Goal: Transaction & Acquisition: Purchase product/service

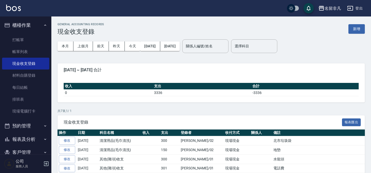
scroll to position [47, 0]
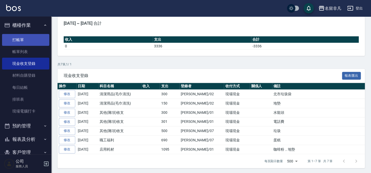
click at [17, 44] on link "打帳單" at bounding box center [25, 40] width 47 height 12
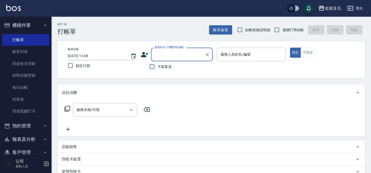
click at [154, 71] on input "不留客資" at bounding box center [152, 66] width 11 height 11
checkbox input "true"
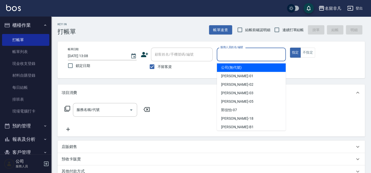
click at [231, 58] on input "服務人員姓名/編號" at bounding box center [251, 54] width 64 height 9
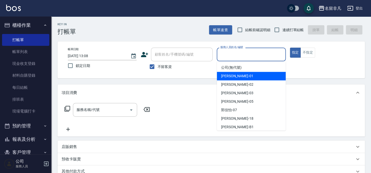
click at [234, 75] on span "[PERSON_NAME] -01" at bounding box center [237, 75] width 32 height 5
type input "[PERSON_NAME]-01"
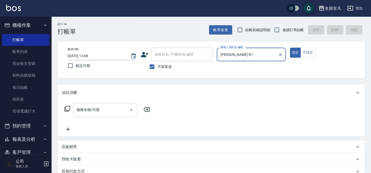
click at [90, 110] on div "服務名稱/代號 服務名稱/代號" at bounding box center [105, 110] width 64 height 14
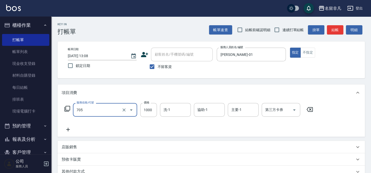
type input "頭皮深層體驗後包卡(705)"
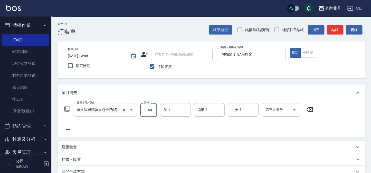
type input "1150"
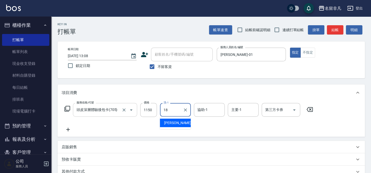
type input "[PERSON_NAME]-18"
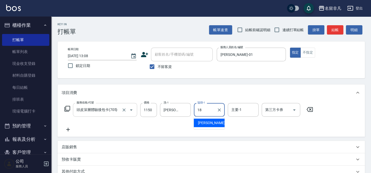
type input "[PERSON_NAME]-18"
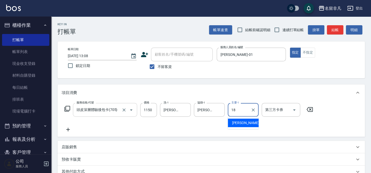
type input "[PERSON_NAME]-18"
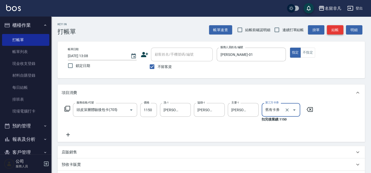
type input "舊有卡券"
click at [337, 33] on button "結帳" at bounding box center [335, 30] width 16 height 10
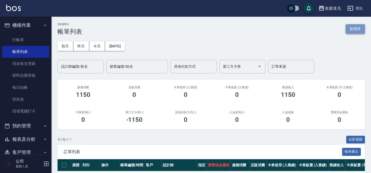
click at [352, 28] on button "新開單" at bounding box center [355, 29] width 19 height 10
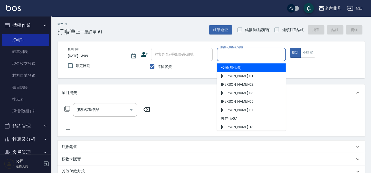
click at [250, 50] on input "服務人員姓名/編號" at bounding box center [251, 54] width 64 height 9
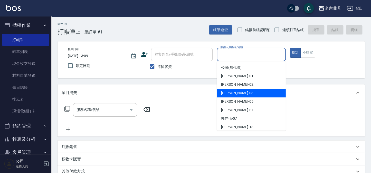
drag, startPoint x: 248, startPoint y: 94, endPoint x: 267, endPoint y: 73, distance: 28.4
click at [248, 94] on div "[PERSON_NAME] -03" at bounding box center [251, 93] width 69 height 8
type input "[PERSON_NAME]-03"
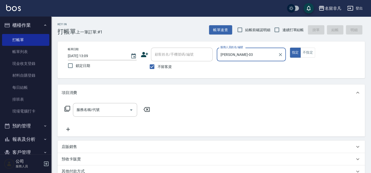
drag, startPoint x: 295, startPoint y: 49, endPoint x: 265, endPoint y: 57, distance: 31.2
click at [294, 50] on button "指定" at bounding box center [295, 53] width 11 height 10
click at [68, 107] on icon at bounding box center [67, 108] width 6 height 6
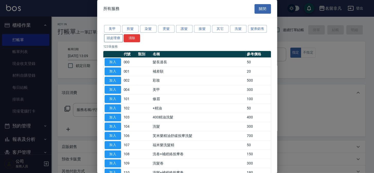
click at [108, 38] on button "頭皮理療" at bounding box center [113, 38] width 19 height 8
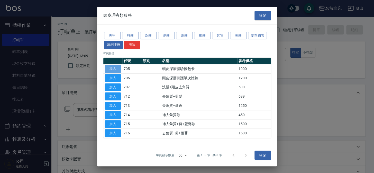
click at [114, 67] on button "加入" at bounding box center [113, 69] width 16 height 8
type input "頭皮深層體驗後包卡(705)"
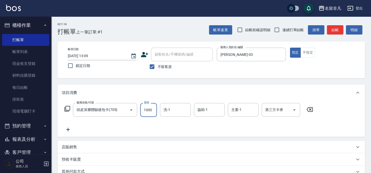
click at [147, 109] on input "1000" at bounding box center [148, 110] width 17 height 14
type input "1200"
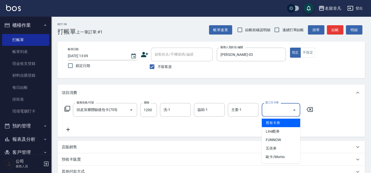
click at [274, 109] on div "第三方卡券 第三方卡券" at bounding box center [281, 110] width 39 height 14
click at [275, 121] on span "舊有卡券" at bounding box center [281, 123] width 39 height 8
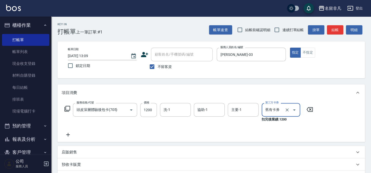
type input "舊有卡券"
click at [70, 134] on icon at bounding box center [68, 134] width 13 height 6
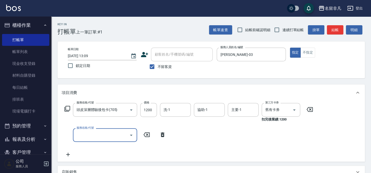
click at [67, 107] on icon at bounding box center [67, 108] width 6 height 6
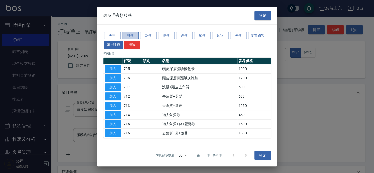
click at [132, 33] on button "剪髮" at bounding box center [130, 35] width 16 height 8
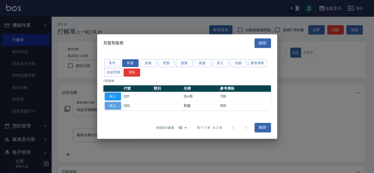
click at [112, 105] on button "加入" at bounding box center [113, 106] width 16 height 8
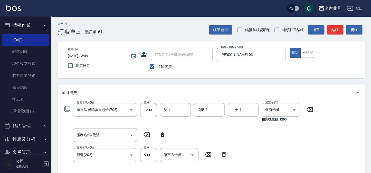
click at [163, 133] on icon at bounding box center [162, 134] width 13 height 6
type input "剪髮(202)"
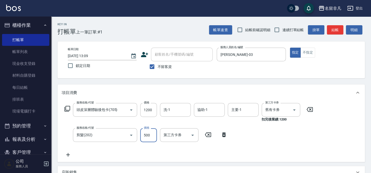
click at [145, 134] on input "500" at bounding box center [148, 135] width 17 height 14
click at [148, 134] on input "66" at bounding box center [148, 135] width 17 height 14
click at [146, 134] on input "6600" at bounding box center [148, 135] width 17 height 14
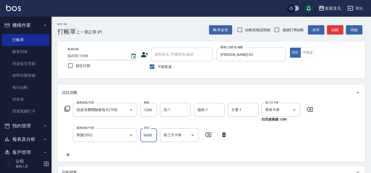
click at [146, 134] on input "6600" at bounding box center [148, 135] width 17 height 14
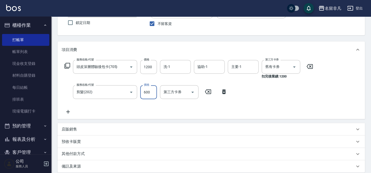
scroll to position [47, 0]
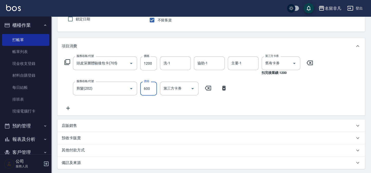
type input "600"
click at [67, 125] on p "店販銷售" at bounding box center [69, 125] width 15 height 5
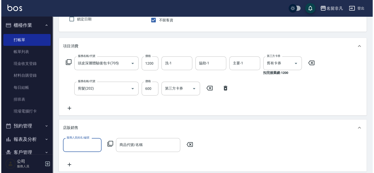
scroll to position [0, 0]
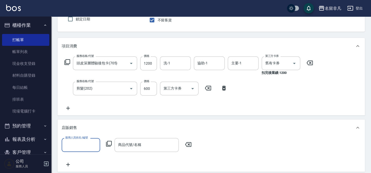
click at [83, 142] on input "服務人員姓名/編號" at bounding box center [81, 144] width 34 height 9
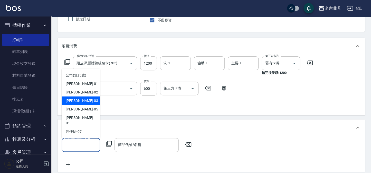
click at [82, 98] on div "[PERSON_NAME] -03" at bounding box center [81, 100] width 39 height 8
type input "[PERSON_NAME]-03"
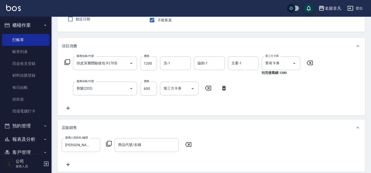
click at [108, 142] on icon at bounding box center [109, 143] width 6 height 6
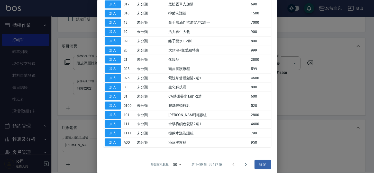
scroll to position [361, 0]
click at [245, 162] on icon "Go to next page" at bounding box center [246, 163] width 2 height 3
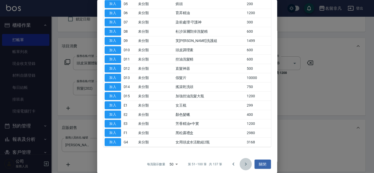
click at [245, 162] on icon "Go to next page" at bounding box center [246, 163] width 2 height 3
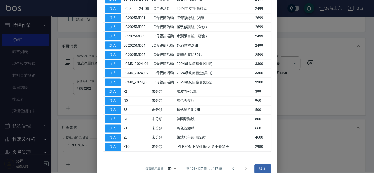
scroll to position [242, 0]
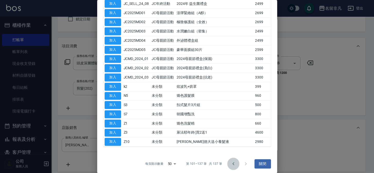
click at [230, 162] on icon "Go to previous page" at bounding box center [233, 163] width 6 height 6
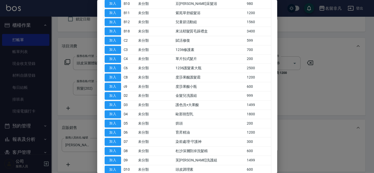
click at [229, 160] on td "芙[PERSON_NAME]洗護組" at bounding box center [209, 159] width 71 height 9
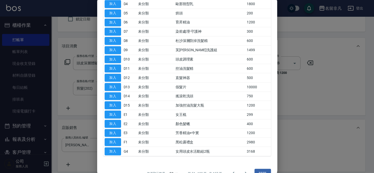
scroll to position [359, 0]
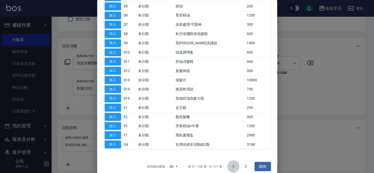
click at [230, 163] on icon "Go to previous page" at bounding box center [233, 166] width 6 height 6
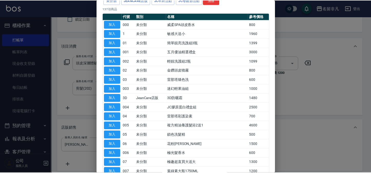
scroll to position [0, 0]
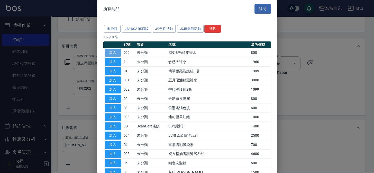
click at [114, 51] on button "加入" at bounding box center [113, 53] width 16 height 8
type input "威柔SPA頭皮香水"
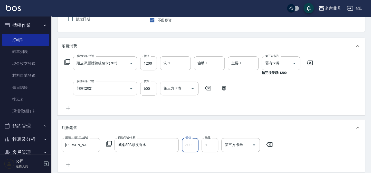
click at [186, 144] on input "800" at bounding box center [190, 145] width 17 height 14
click at [192, 144] on input "800" at bounding box center [190, 145] width 17 height 14
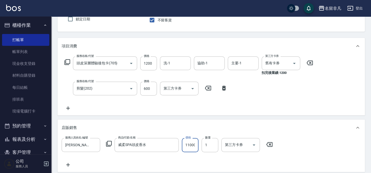
click at [195, 143] on input "11000" at bounding box center [190, 145] width 17 height 14
click at [187, 143] on input "11000" at bounding box center [190, 145] width 17 height 14
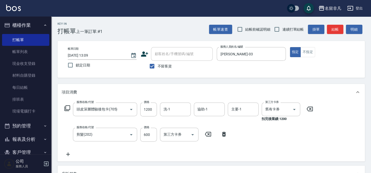
scroll to position [0, 0]
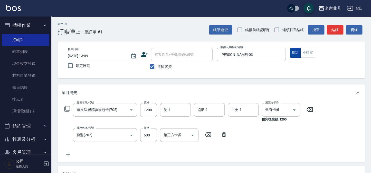
type input "1000"
click at [296, 52] on button "指定" at bounding box center [295, 53] width 11 height 10
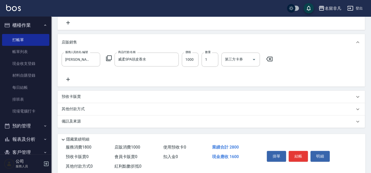
scroll to position [140, 0]
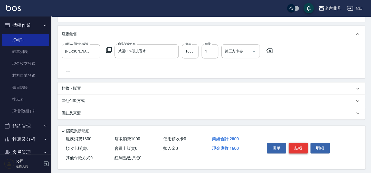
click at [301, 147] on button "結帳" at bounding box center [298, 147] width 19 height 11
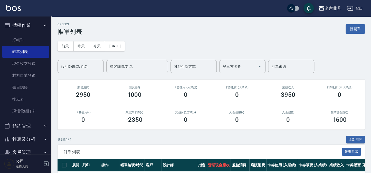
click at [28, 139] on button "報表及分析" at bounding box center [25, 138] width 47 height 13
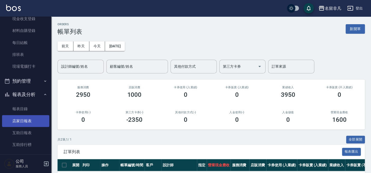
scroll to position [47, 0]
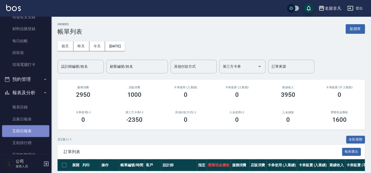
click at [30, 129] on link "互助日報表" at bounding box center [25, 131] width 47 height 12
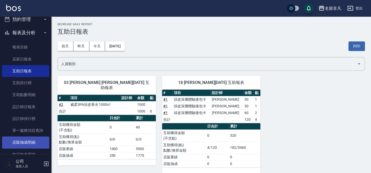
scroll to position [117, 0]
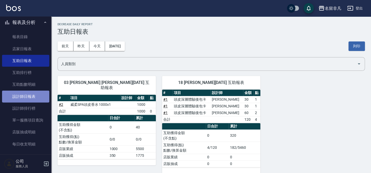
click at [33, 95] on link "設計師日報表" at bounding box center [25, 96] width 47 height 12
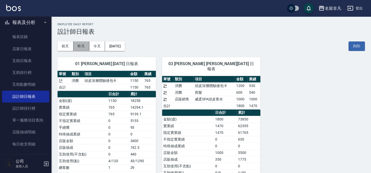
click at [82, 45] on button "昨天" at bounding box center [82, 46] width 16 height 10
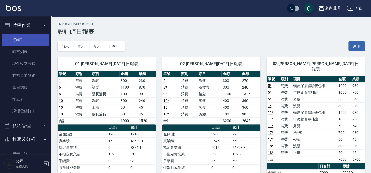
click at [29, 38] on link "打帳單" at bounding box center [25, 40] width 47 height 12
